Goal: Transaction & Acquisition: Obtain resource

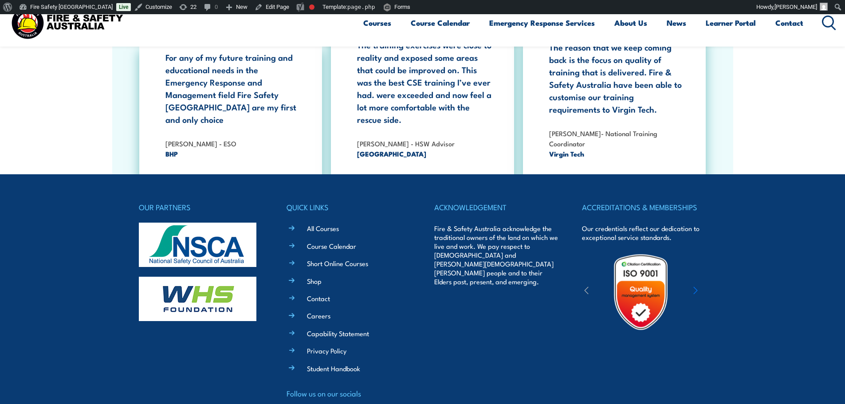
scroll to position [1638, 0]
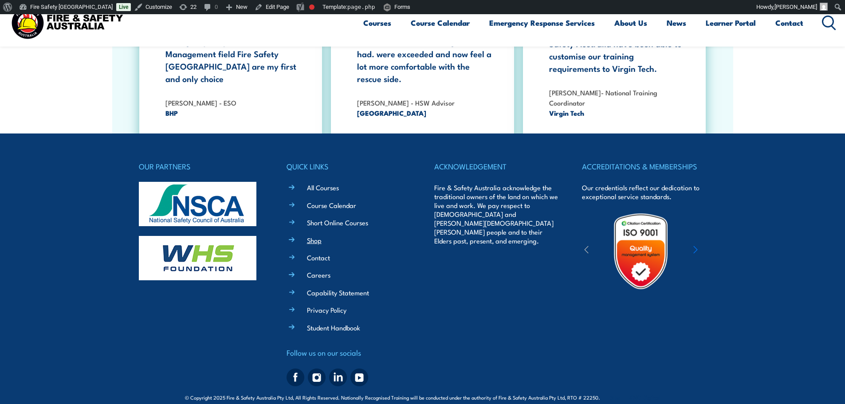
click at [318, 236] on link "Shop" at bounding box center [314, 240] width 15 height 9
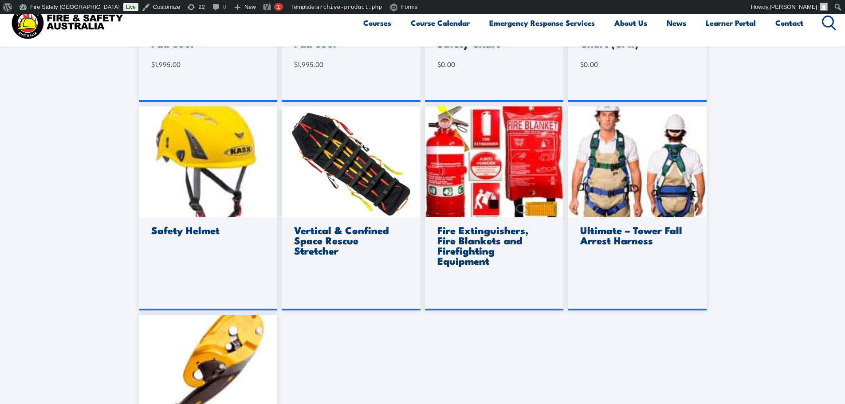
scroll to position [296, 0]
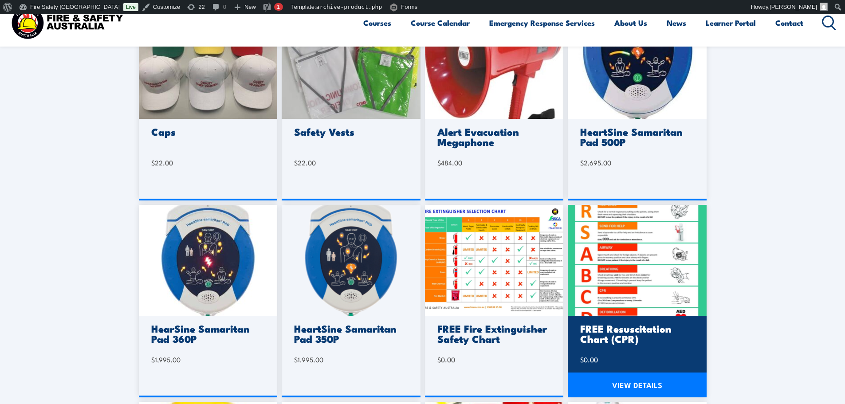
click at [684, 277] on img at bounding box center [637, 260] width 139 height 111
